Goal: Information Seeking & Learning: Learn about a topic

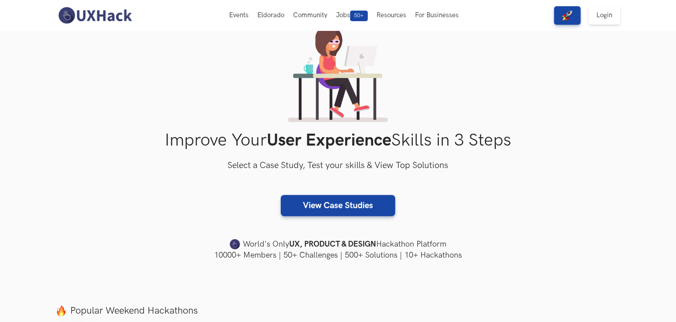
scroll to position [41, 0]
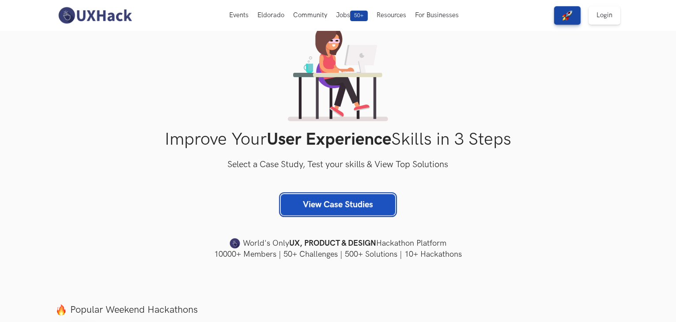
click at [295, 204] on link "View Case Studies" at bounding box center [338, 204] width 114 height 21
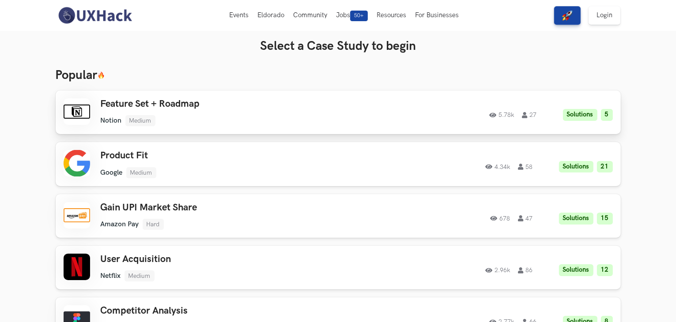
click at [578, 115] on li "Solutions" at bounding box center [580, 115] width 34 height 12
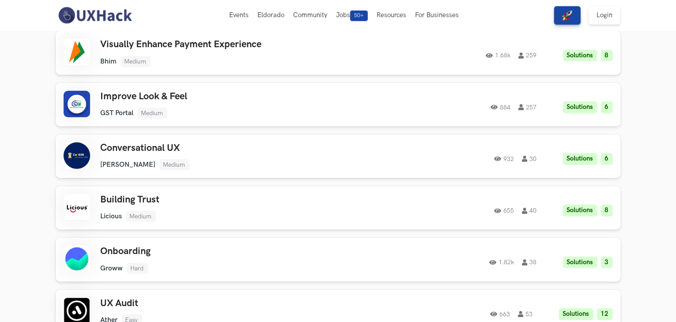
scroll to position [614, 0]
click at [365, 37] on link "Visually Enhance Payment Experience Bhim Medium Bhim Medium Solutions 8 1.68k 2…" at bounding box center [338, 52] width 565 height 44
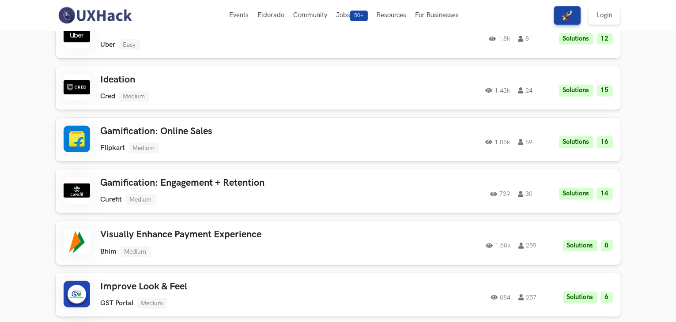
scroll to position [421, 0]
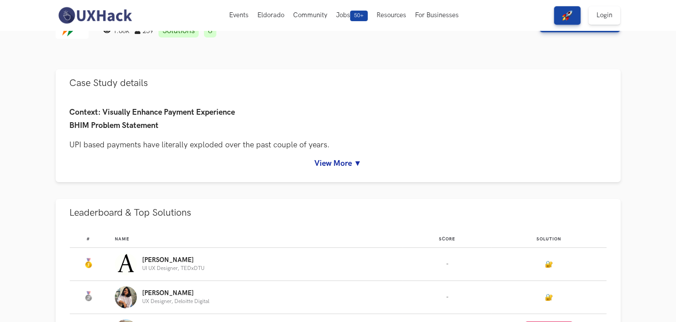
scroll to position [33, 0]
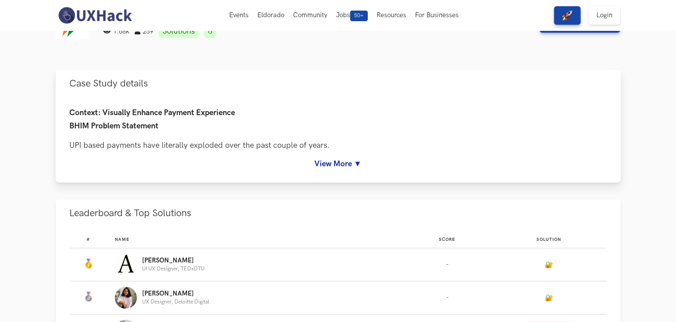
click at [345, 166] on link "View More ▼" at bounding box center [338, 163] width 537 height 9
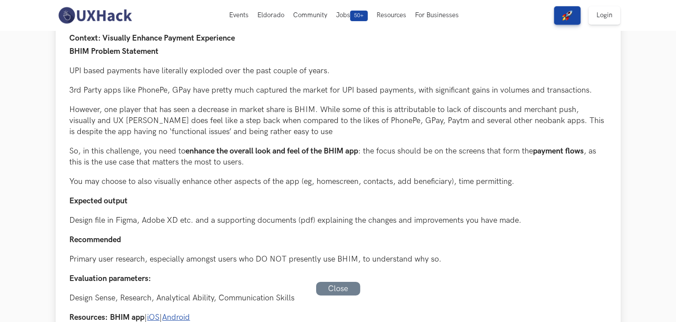
scroll to position [0, 0]
